Goal: Find specific page/section: Find specific page/section

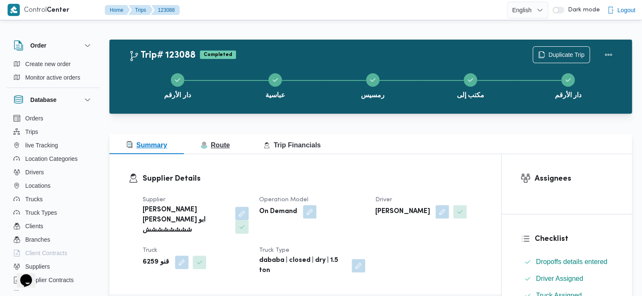
click at [210, 141] on span "Route" at bounding box center [215, 144] width 29 height 7
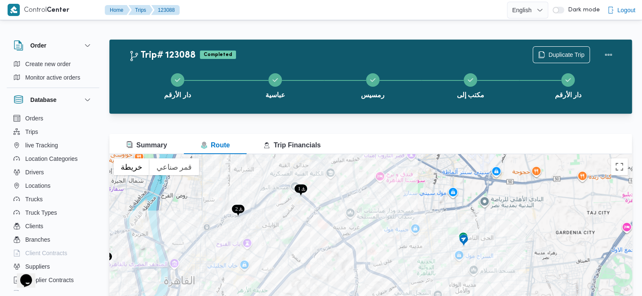
drag, startPoint x: 362, startPoint y: 239, endPoint x: 403, endPoint y: 304, distance: 77.5
click at [403, 295] on html "Control Center Home Trips 123088 English عربي Dark mode Logout Order Create new…" at bounding box center [321, 148] width 642 height 296
click at [152, 148] on span "Summary" at bounding box center [146, 144] width 41 height 7
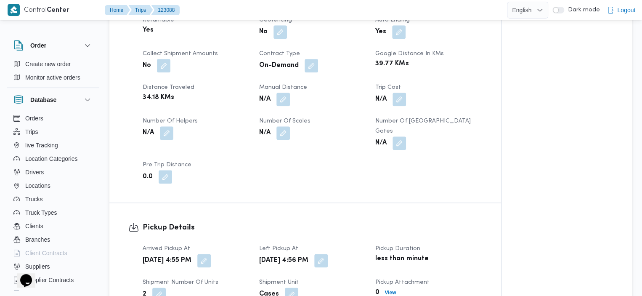
scroll to position [443, 0]
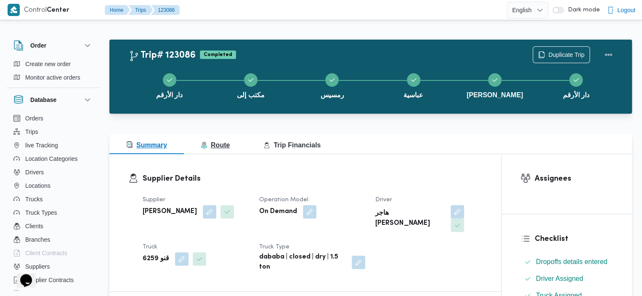
click at [211, 137] on button "Route" at bounding box center [215, 144] width 63 height 20
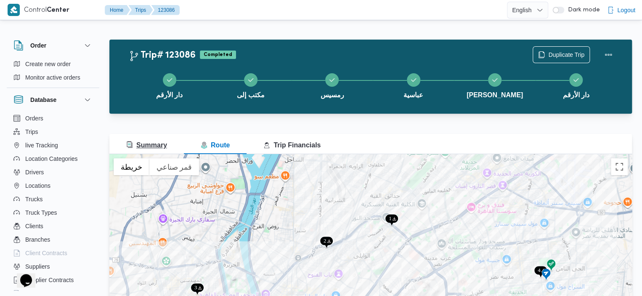
click at [170, 141] on button "Summary" at bounding box center [146, 144] width 74 height 20
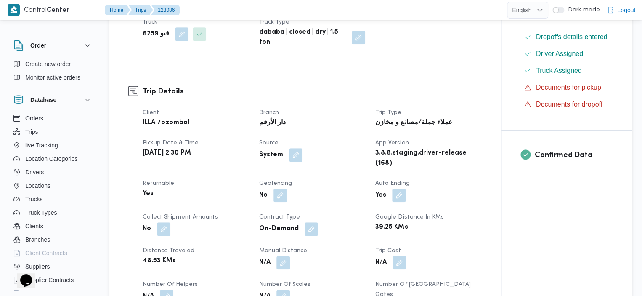
scroll to position [347, 0]
